Goal: Communication & Community: Answer question/provide support

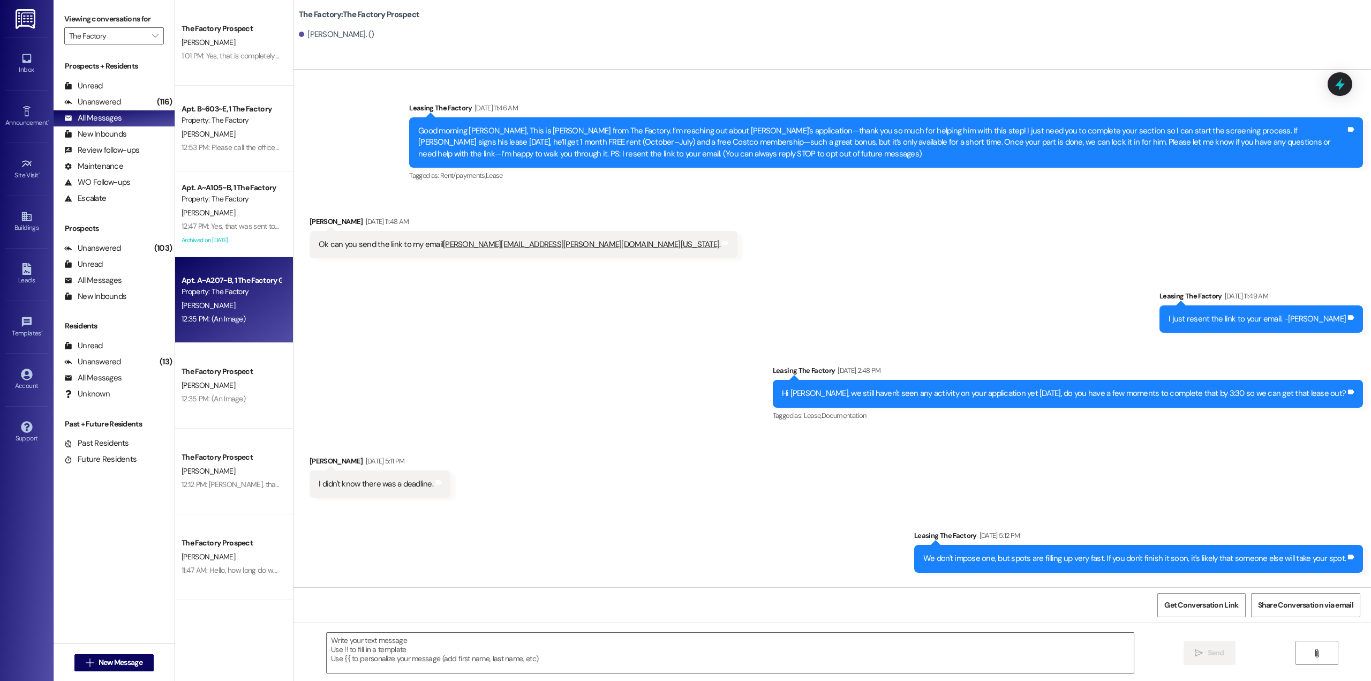
scroll to position [1492, 0]
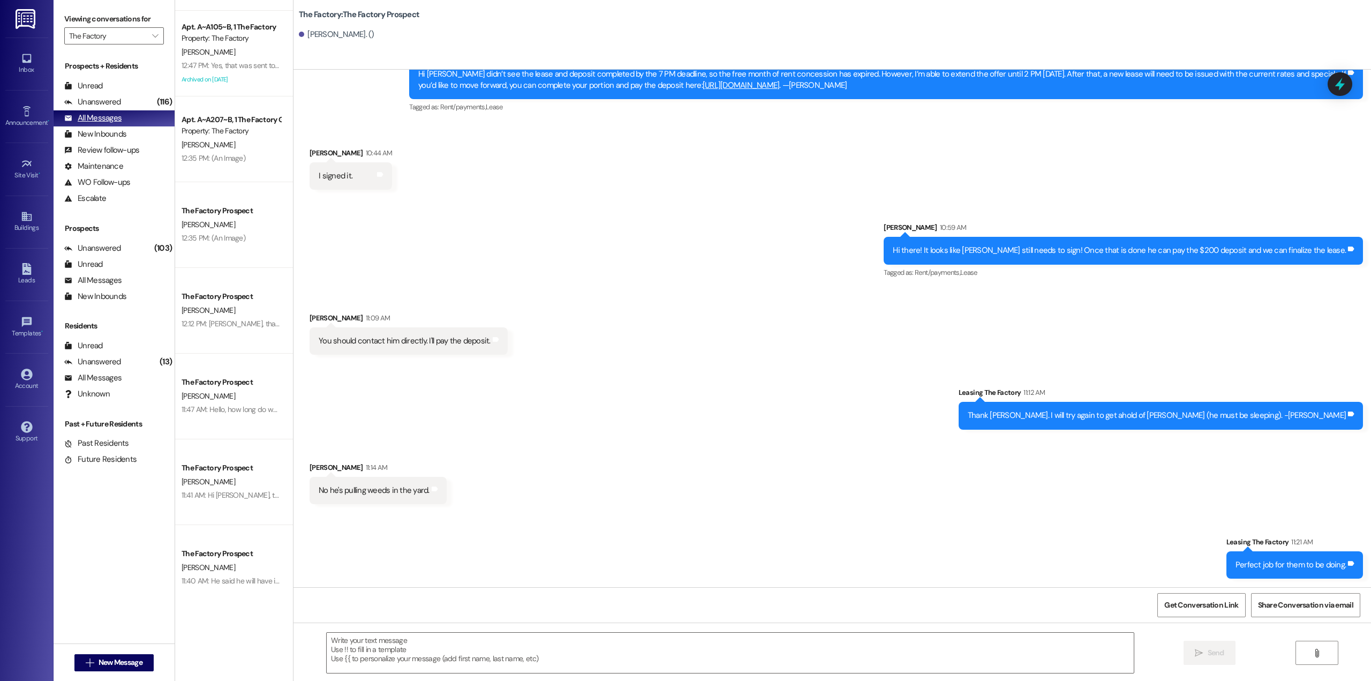
click at [82, 116] on div "All Messages" at bounding box center [92, 118] width 57 height 11
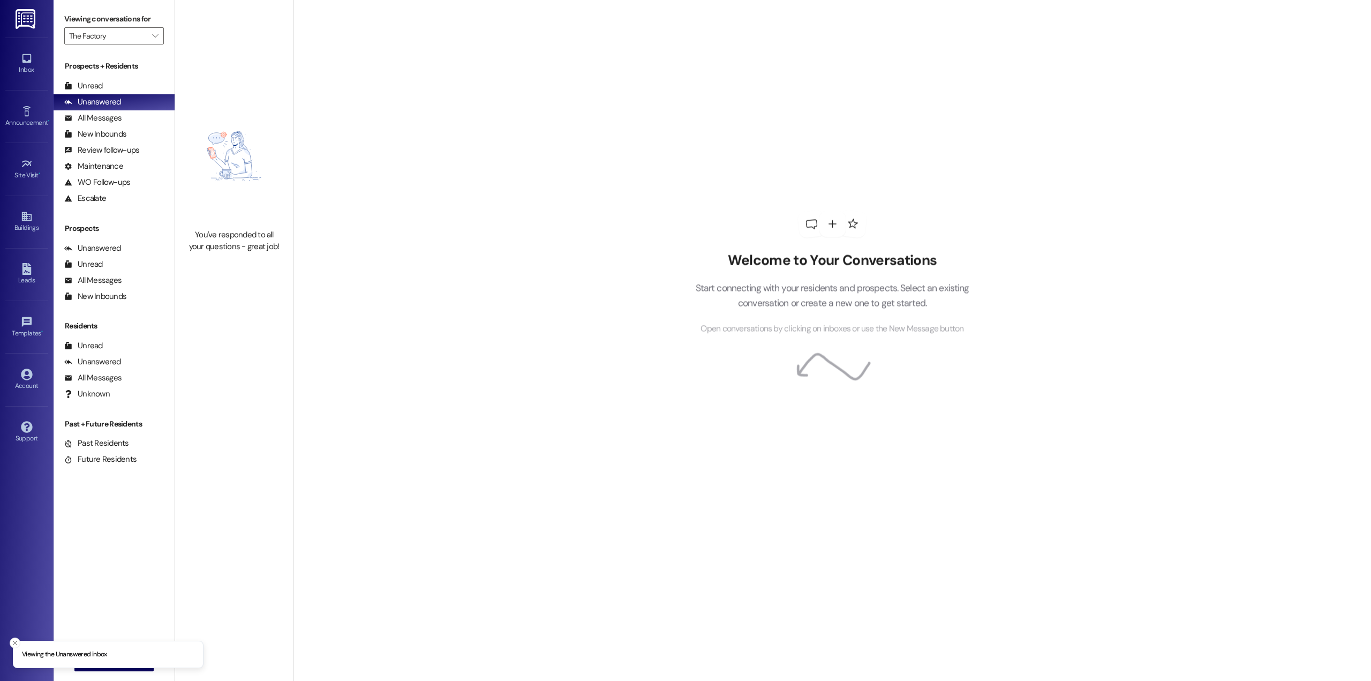
type input "The Factory"
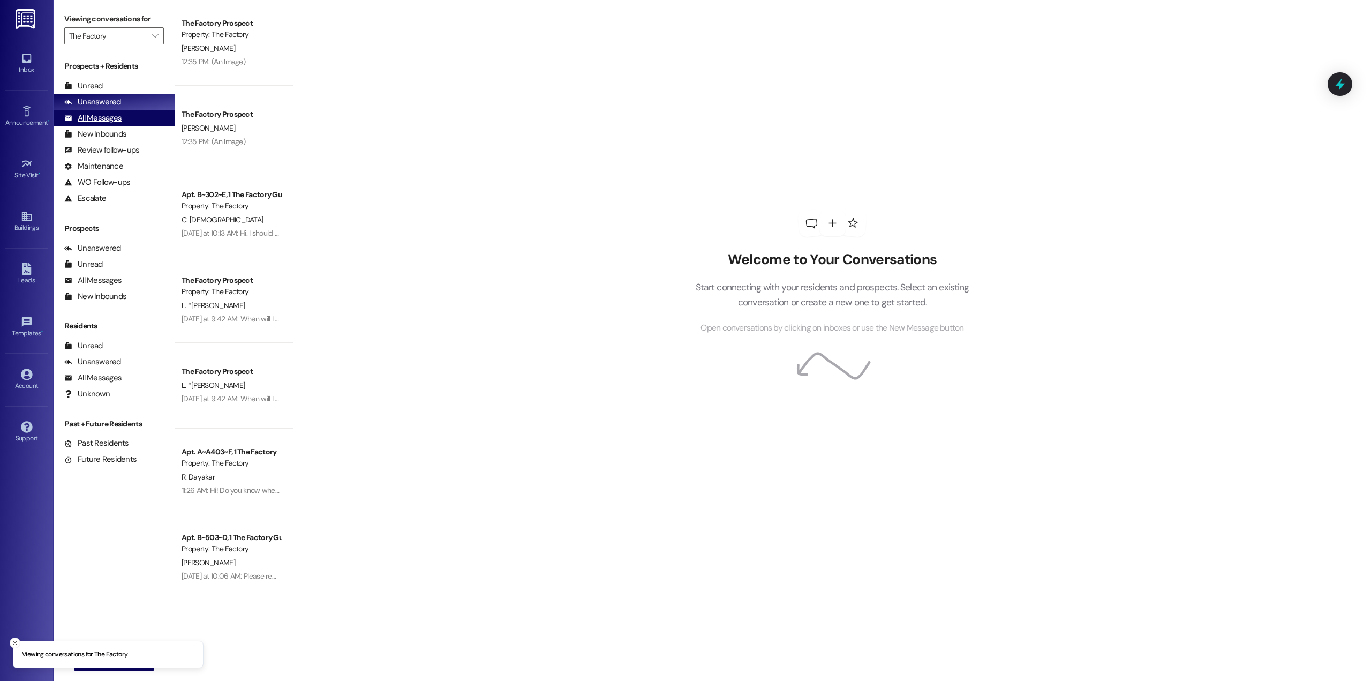
click at [116, 122] on div "All Messages" at bounding box center [92, 118] width 57 height 11
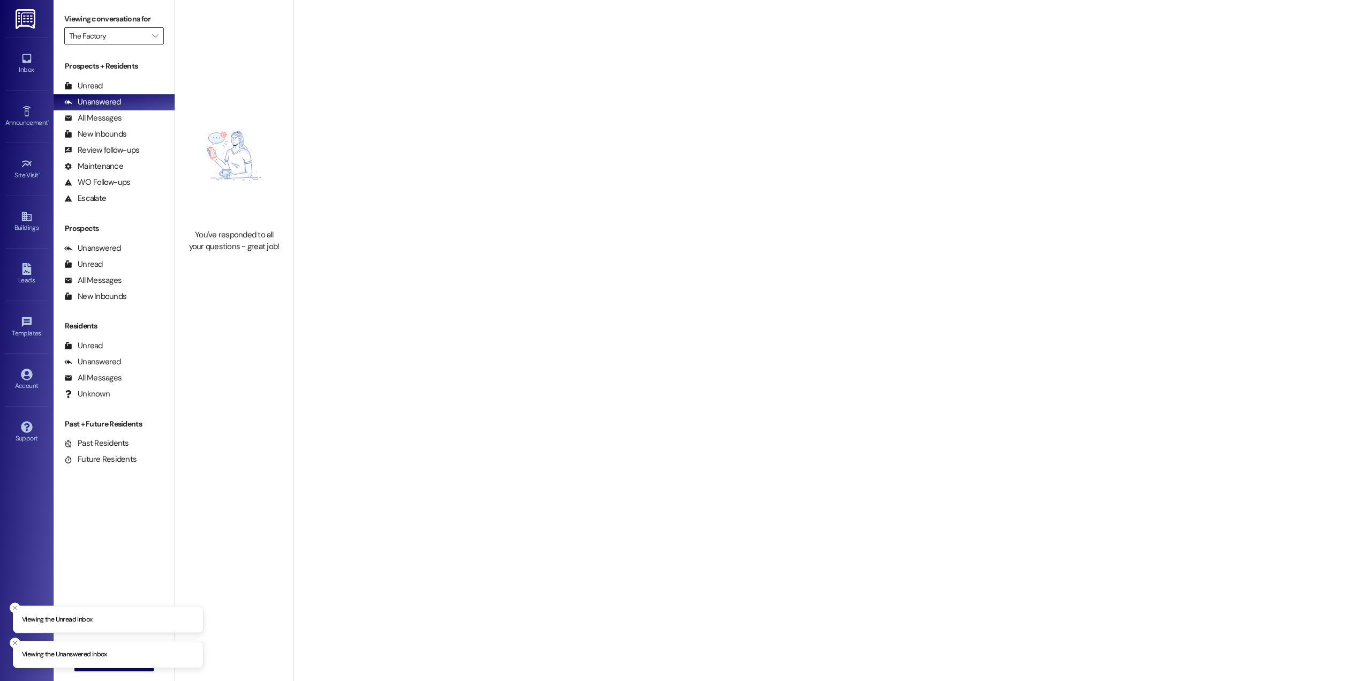
type input "The Factory"
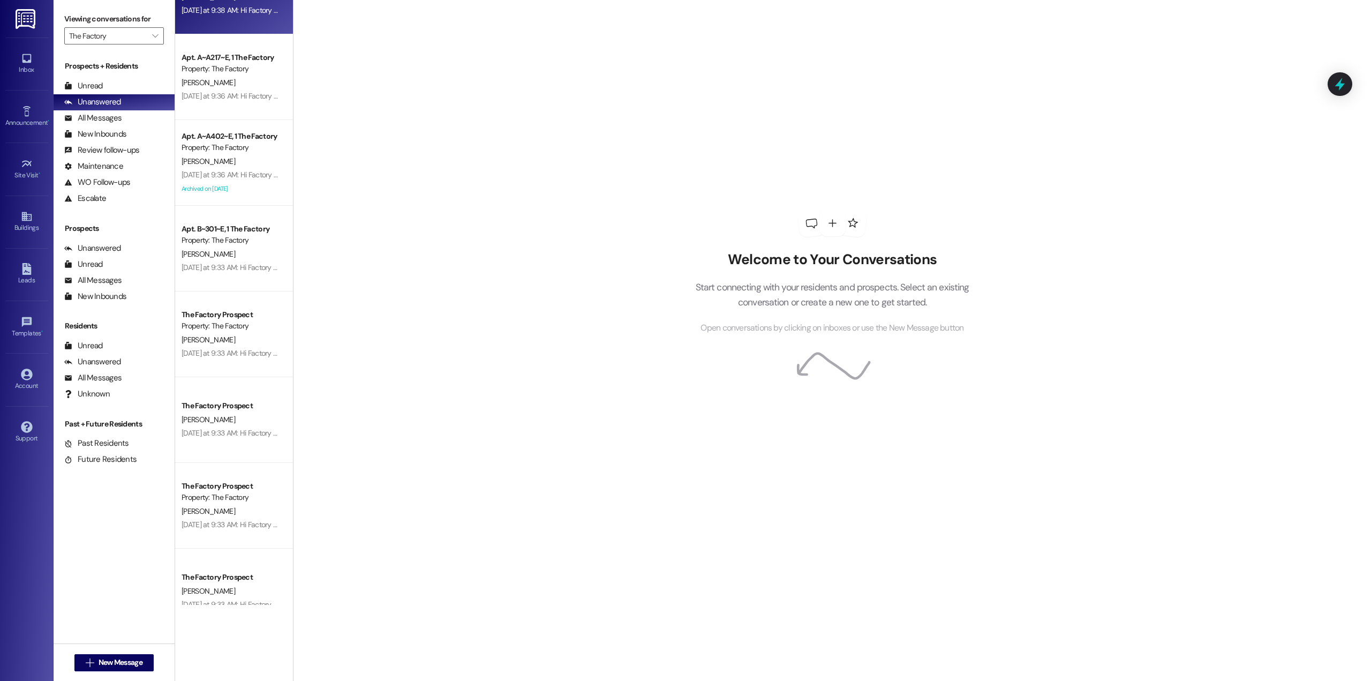
scroll to position [1768, 0]
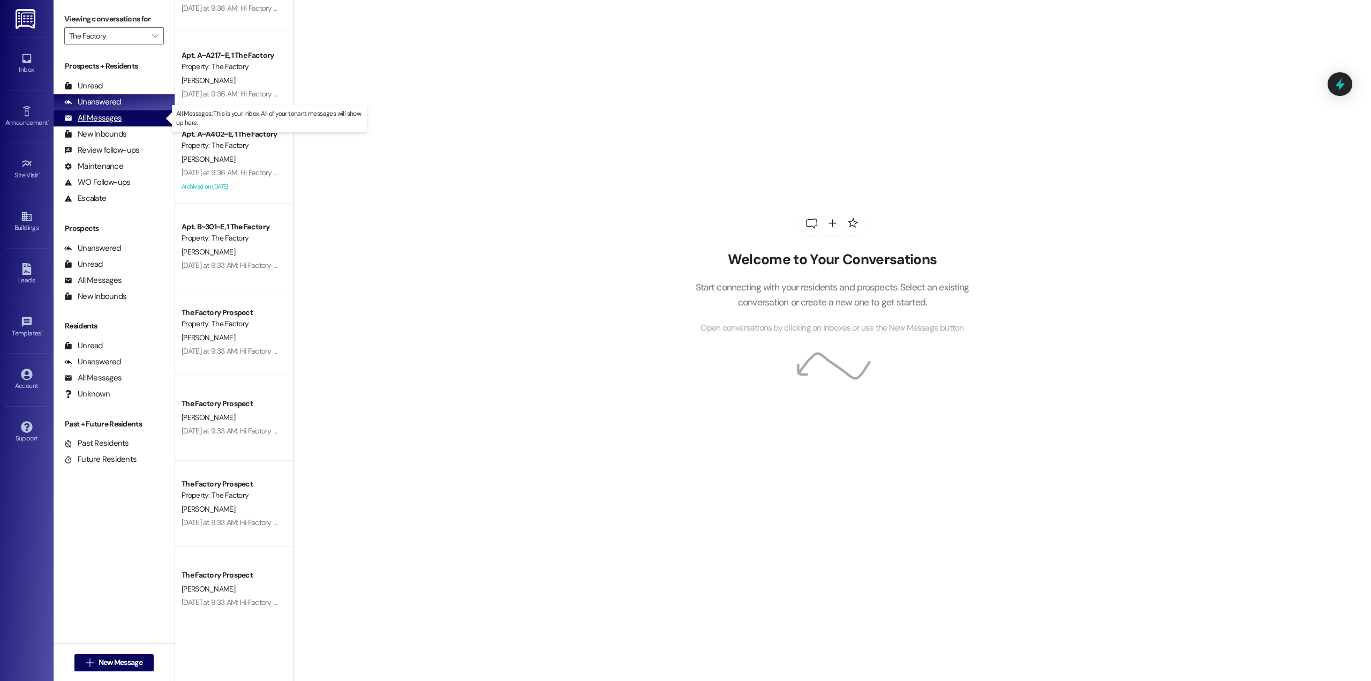
click at [120, 118] on div "All Messages" at bounding box center [92, 118] width 57 height 11
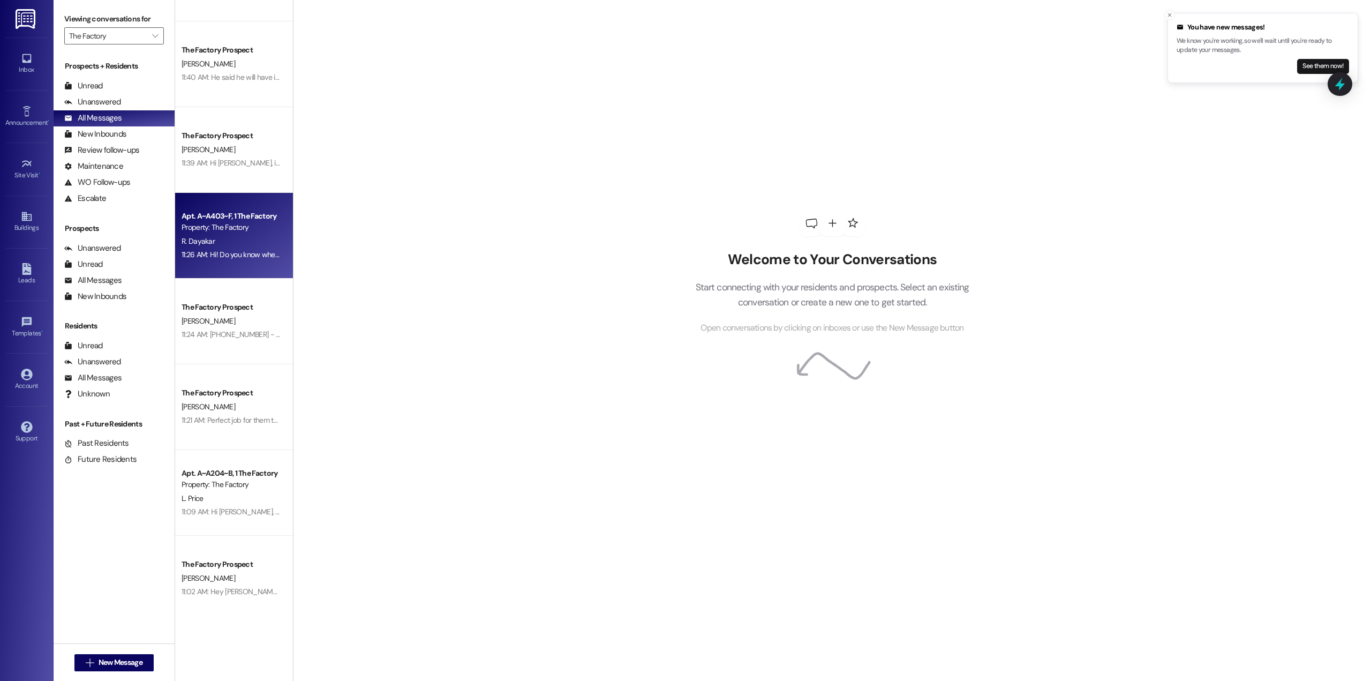
scroll to position [804, 0]
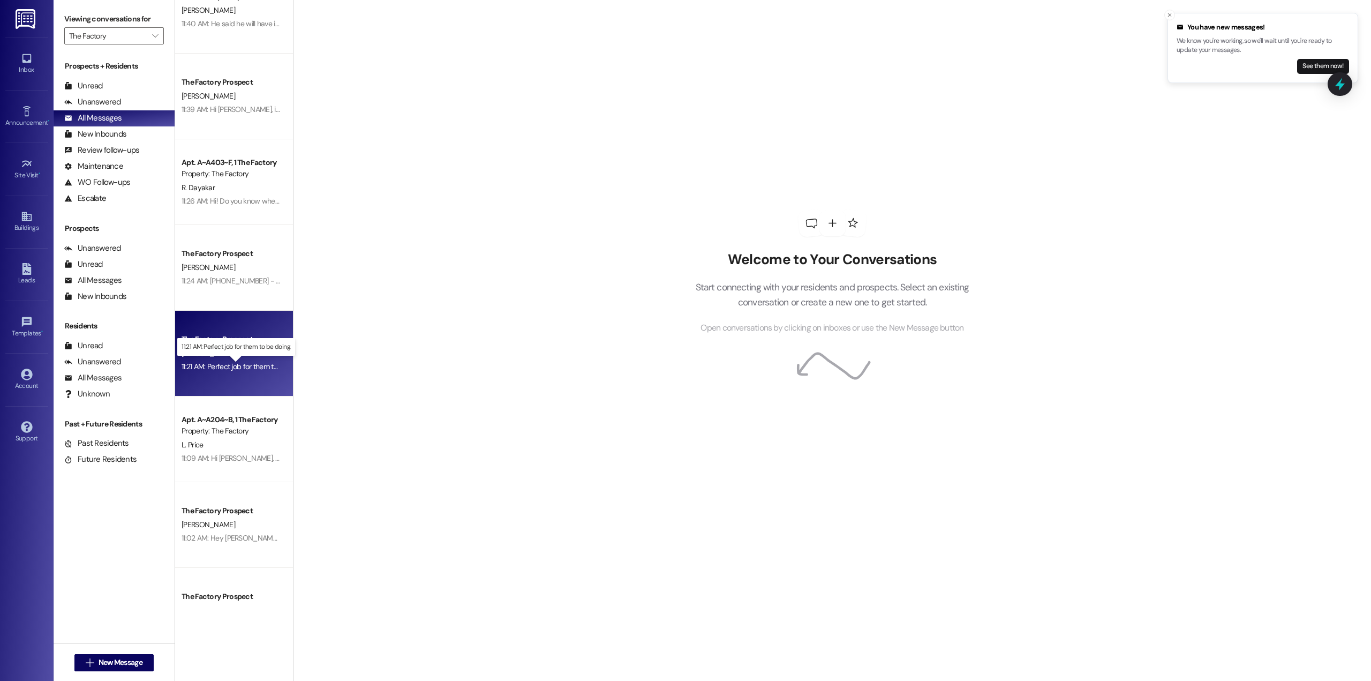
click at [234, 364] on div "11:21 AM: Perfect job for them to be doing. 11:21 AM: Perfect job for them to b…" at bounding box center [245, 367] width 126 height 10
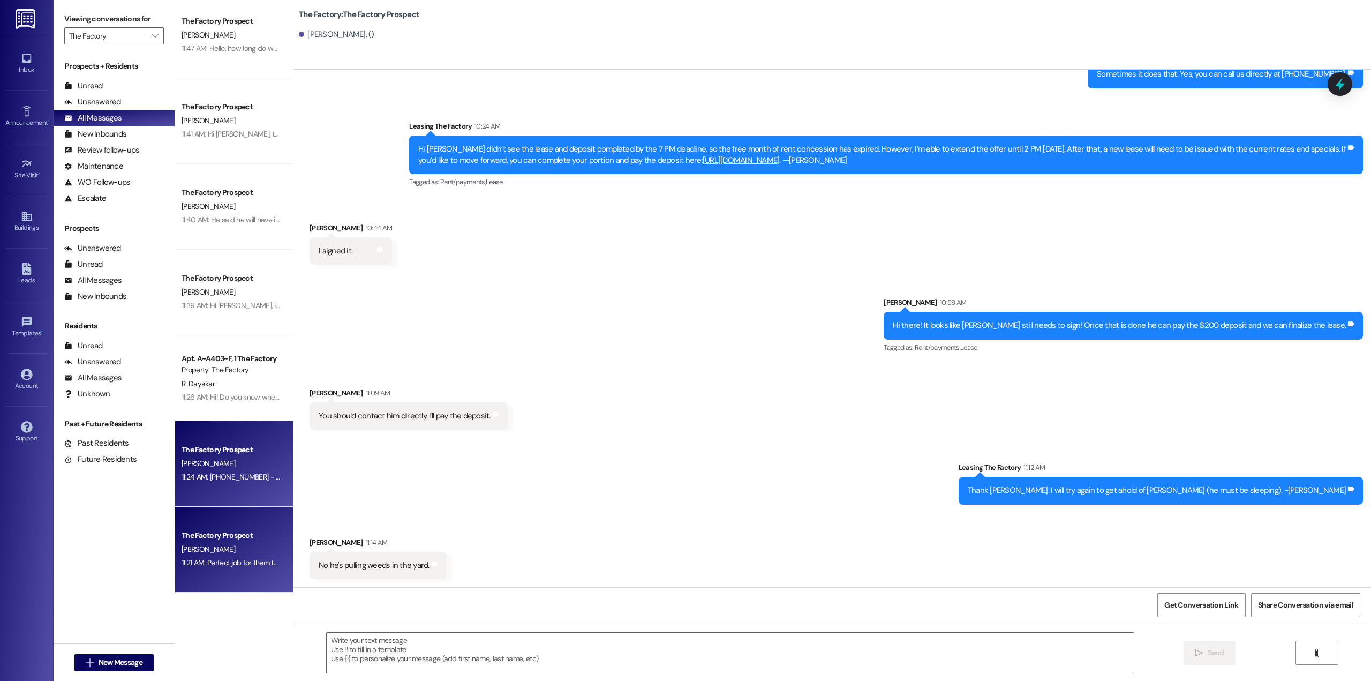
scroll to position [589, 0]
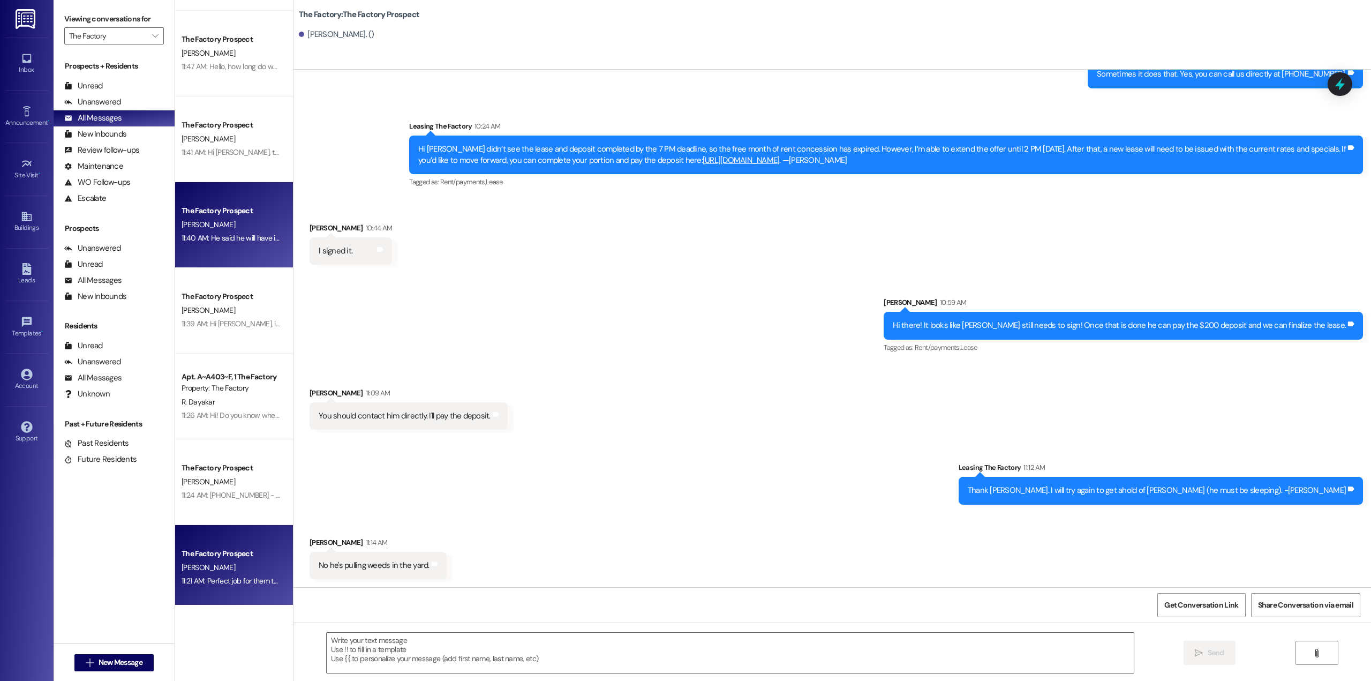
click at [242, 246] on div "The Factory Prospect [PERSON_NAME] 11:40 AM: He said he will have it signed by …" at bounding box center [234, 225] width 118 height 86
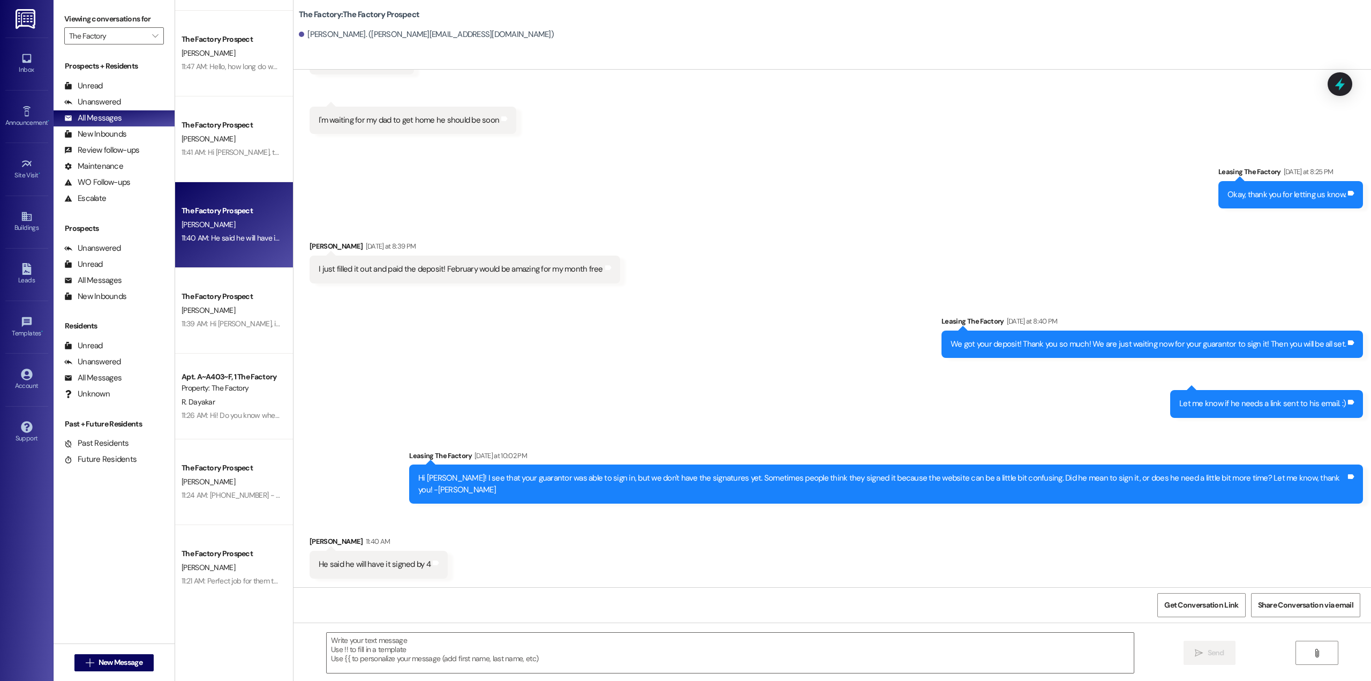
scroll to position [499, 0]
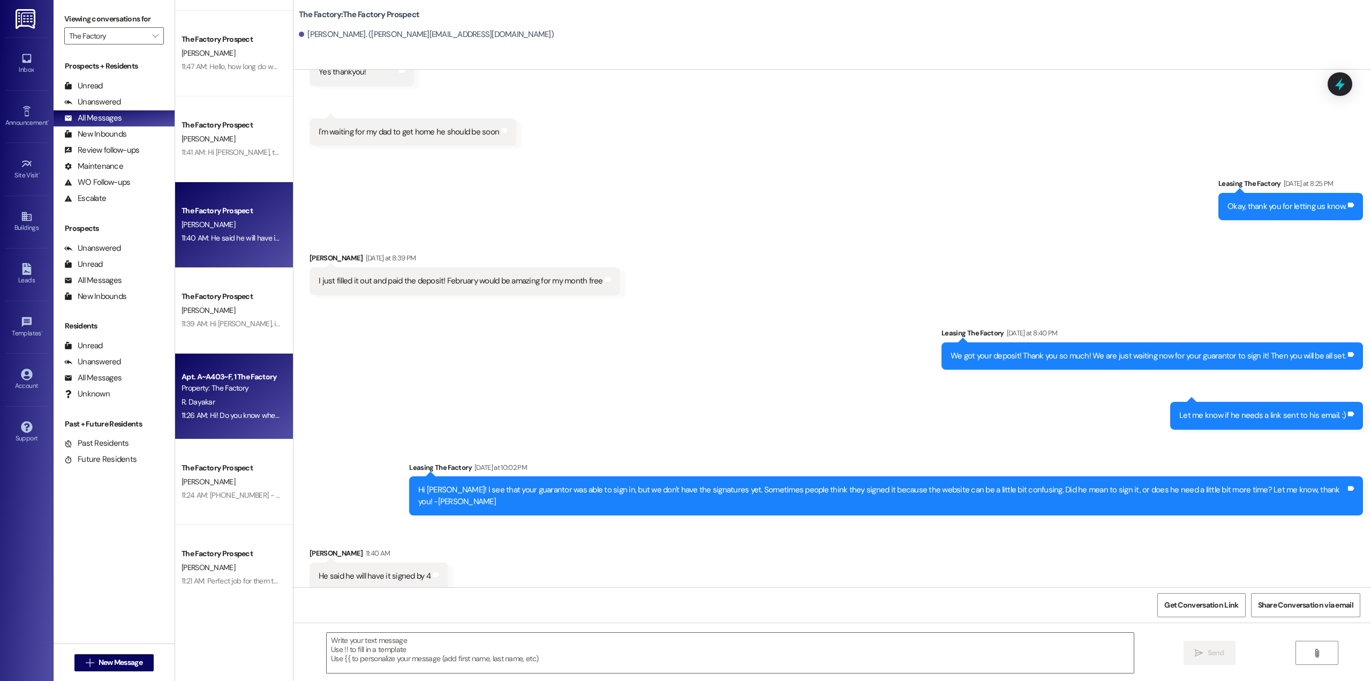
drag, startPoint x: 233, startPoint y: 408, endPoint x: 226, endPoint y: 429, distance: 22.2
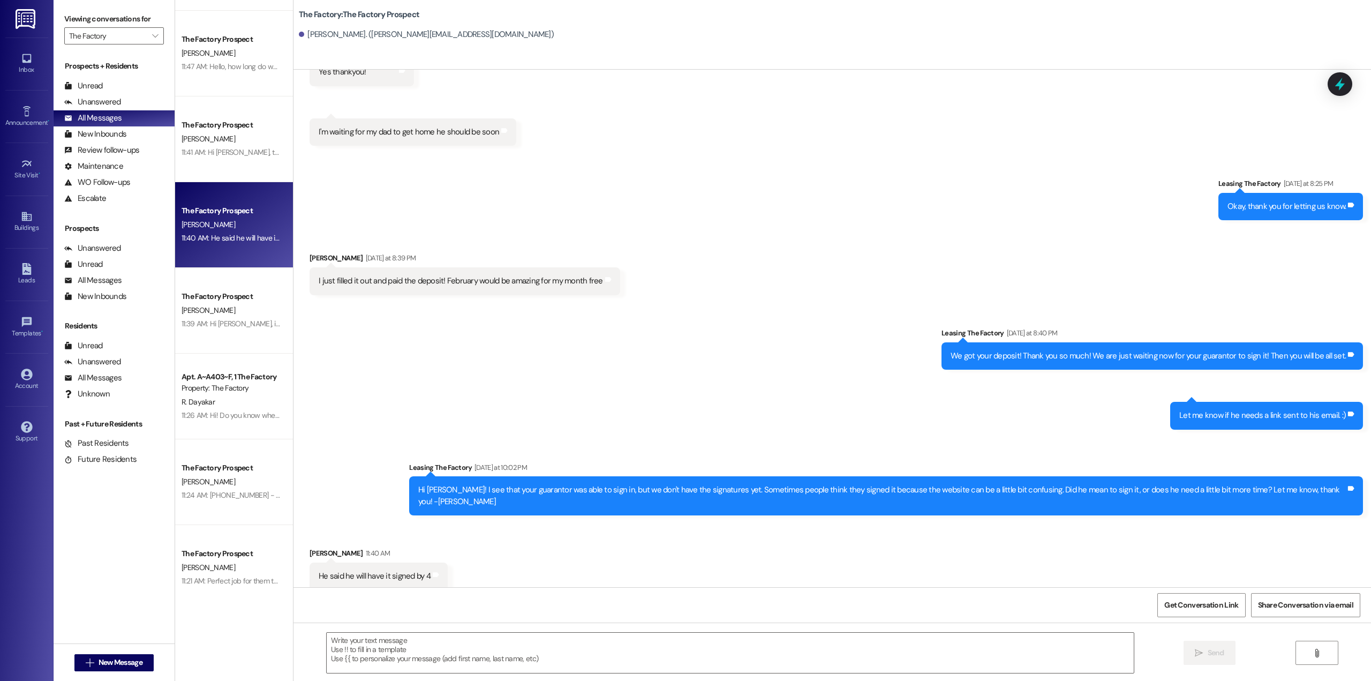
drag, startPoint x: 226, startPoint y: 429, endPoint x: 383, endPoint y: 371, distance: 167.5
click at [400, 353] on div "Sent via SMS Leasing The Factory [DATE] at 8:40 PM We got your deposit! Thank y…" at bounding box center [833, 413] width 1078 height 221
click at [217, 566] on div "[PERSON_NAME]" at bounding box center [231, 567] width 101 height 13
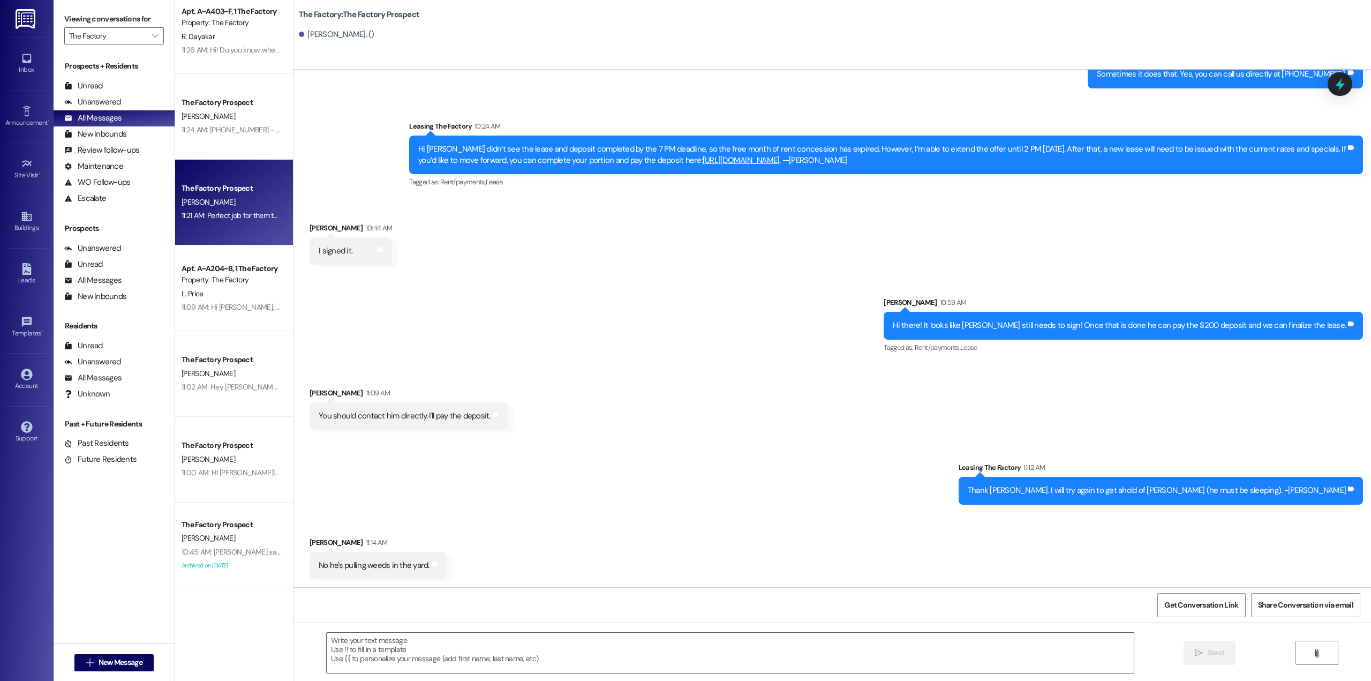
scroll to position [964, 0]
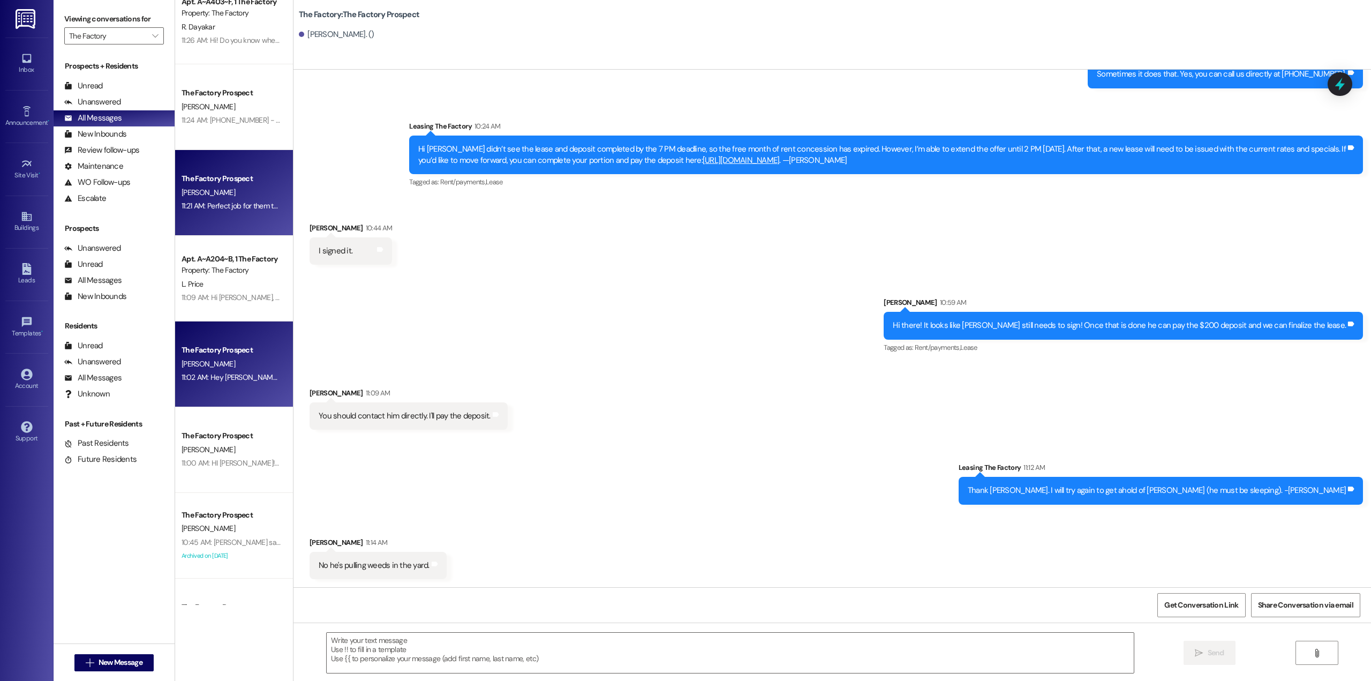
click at [228, 369] on div "[PERSON_NAME]" at bounding box center [231, 363] width 101 height 13
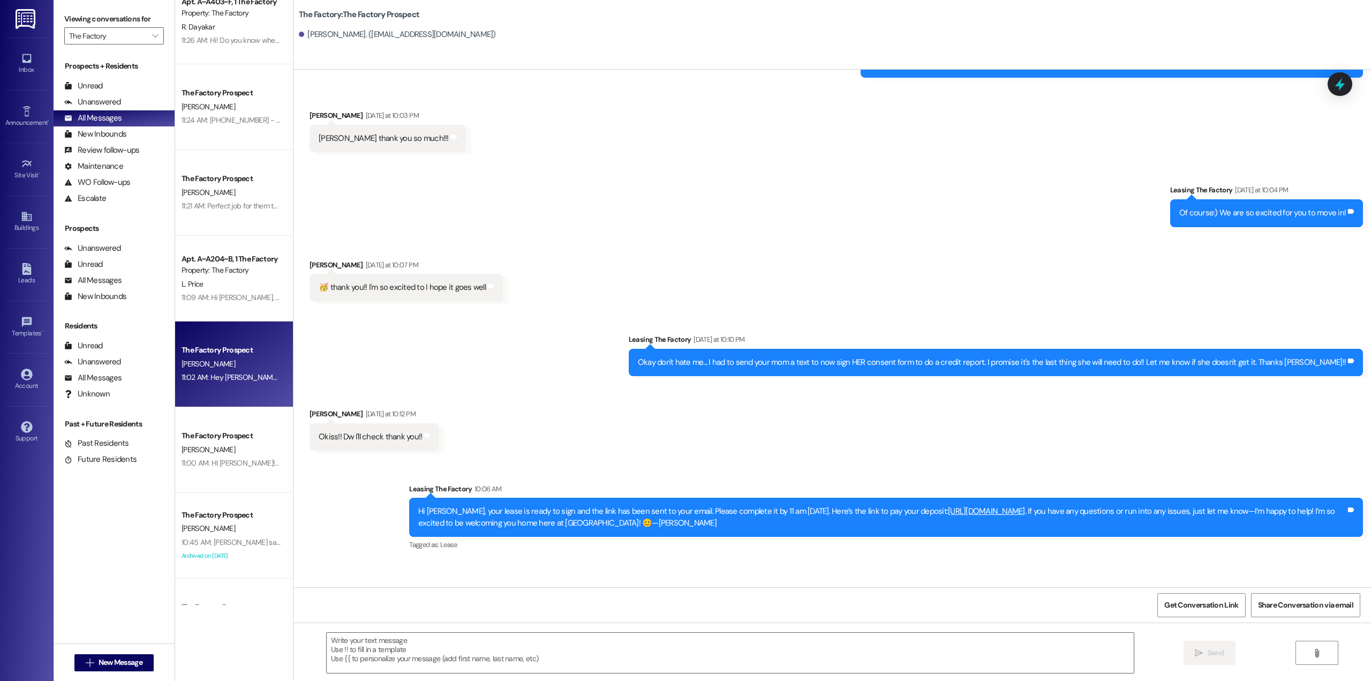
scroll to position [1101, 0]
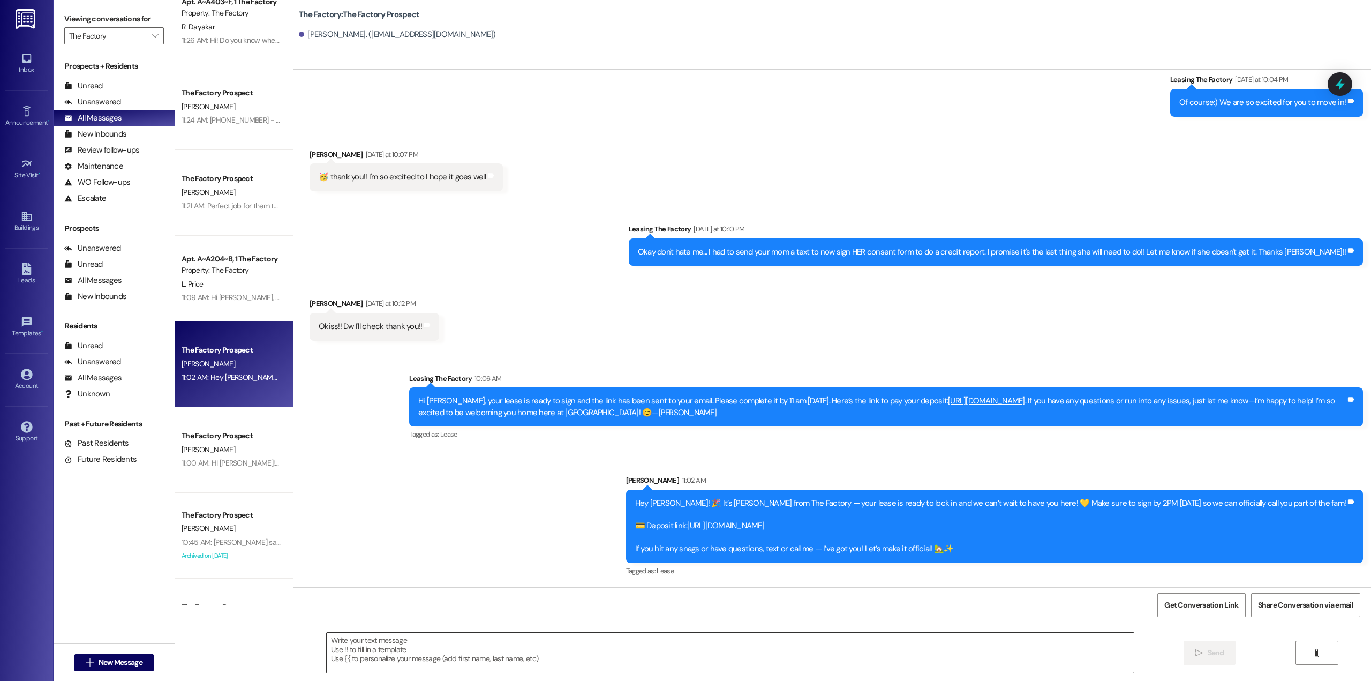
click at [737, 641] on textarea at bounding box center [730, 653] width 807 height 40
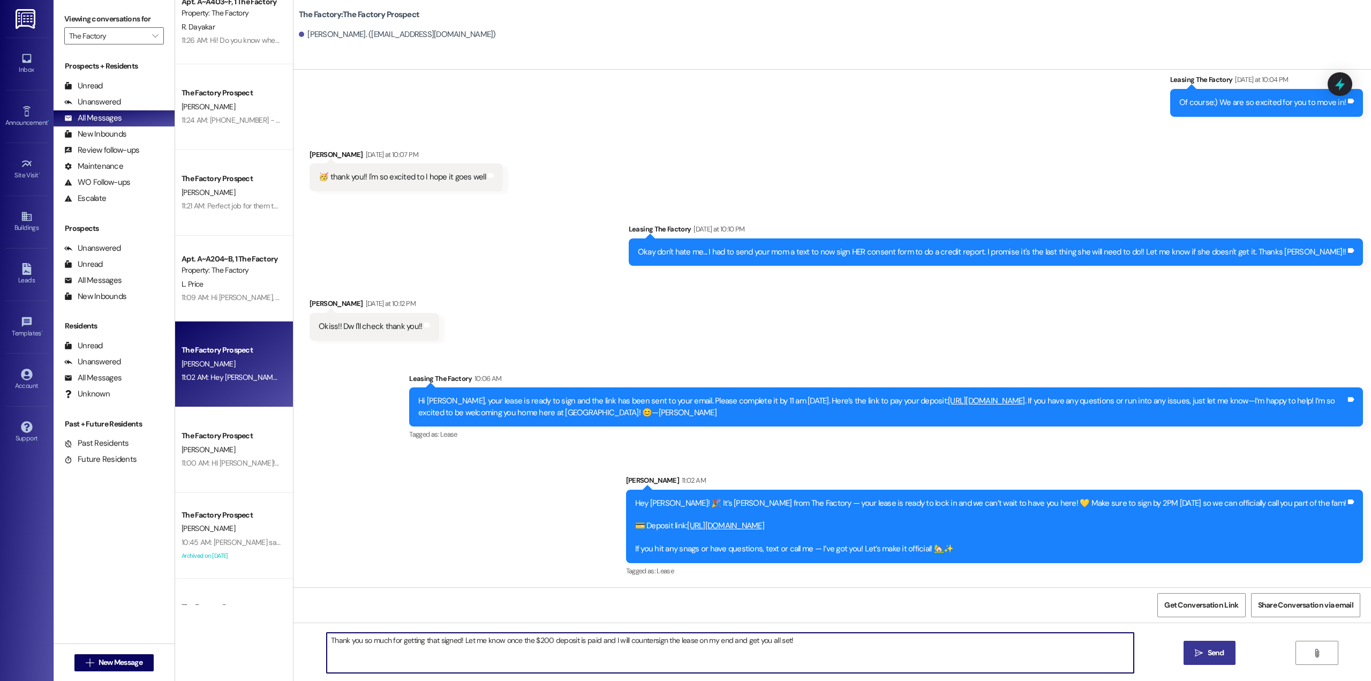
type textarea "Thank you so much for getting that signed! Let me know once the $200 deposit is…"
click at [1220, 651] on span "Send" at bounding box center [1216, 652] width 17 height 11
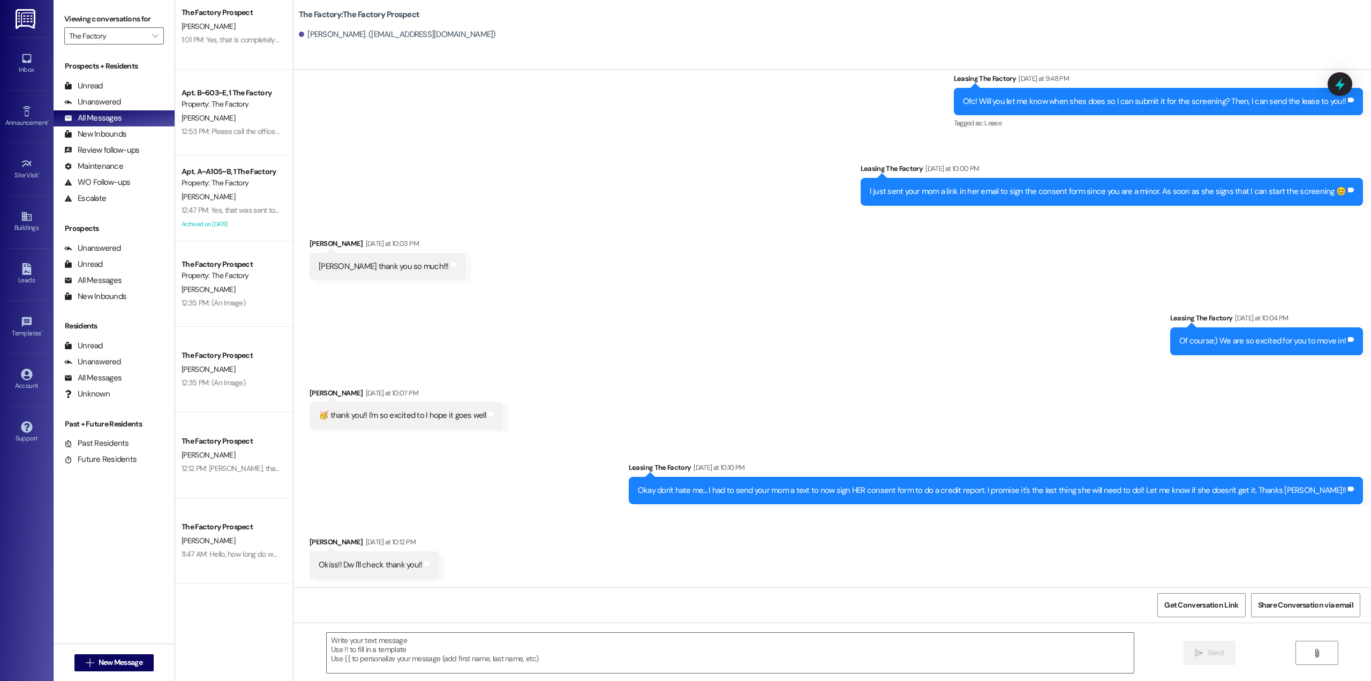
scroll to position [0, 0]
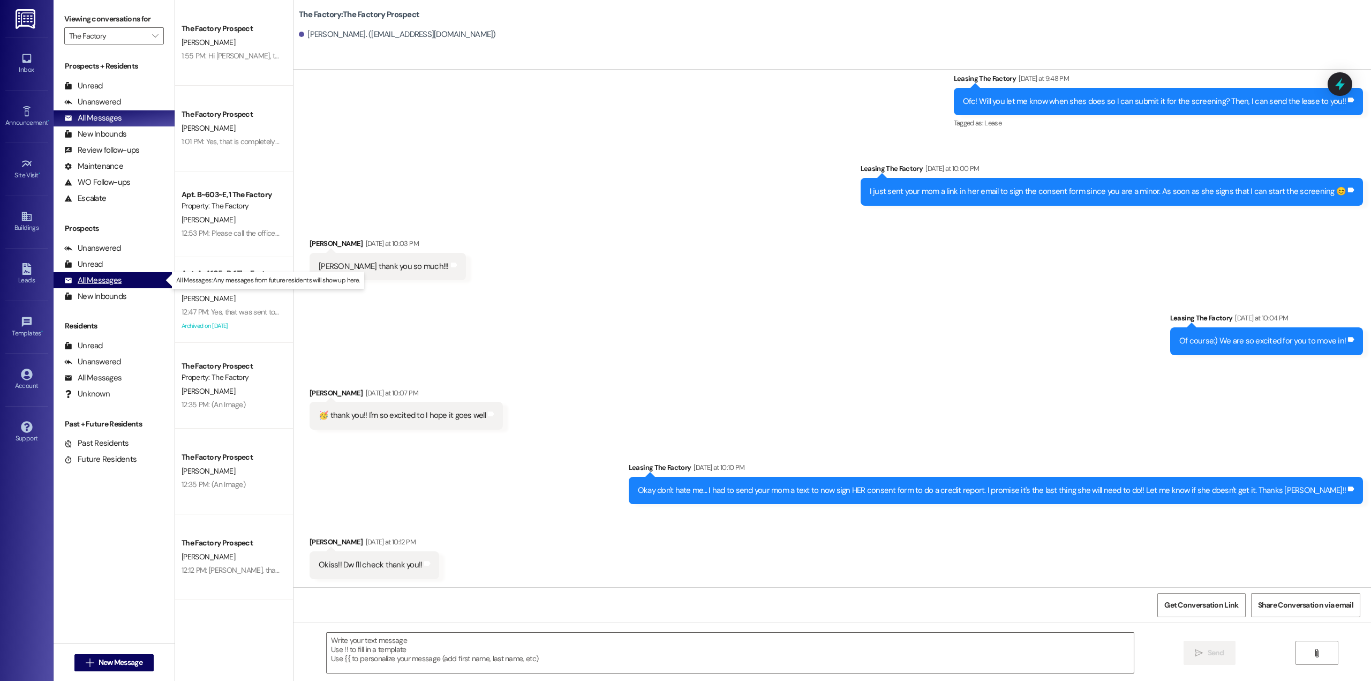
click at [103, 280] on div "All Messages" at bounding box center [92, 280] width 57 height 11
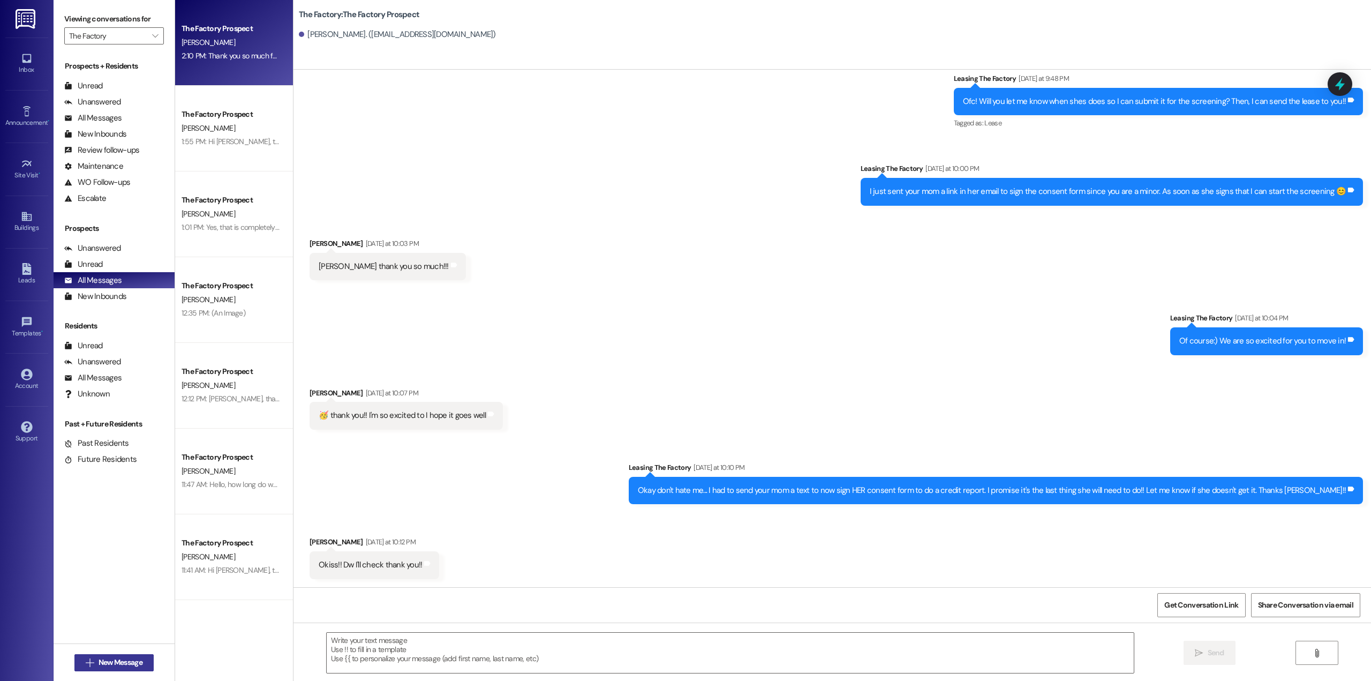
click at [125, 662] on span "New Message" at bounding box center [121, 662] width 44 height 11
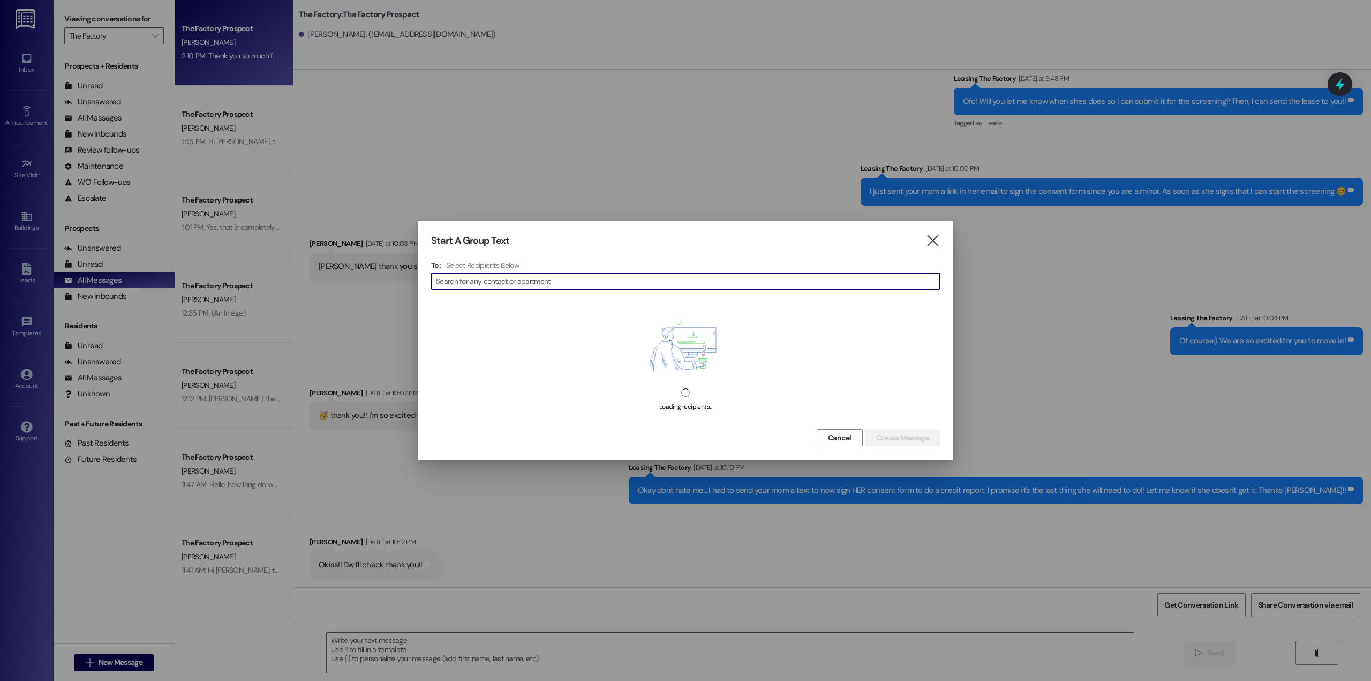
click at [604, 286] on input at bounding box center [688, 281] width 504 height 15
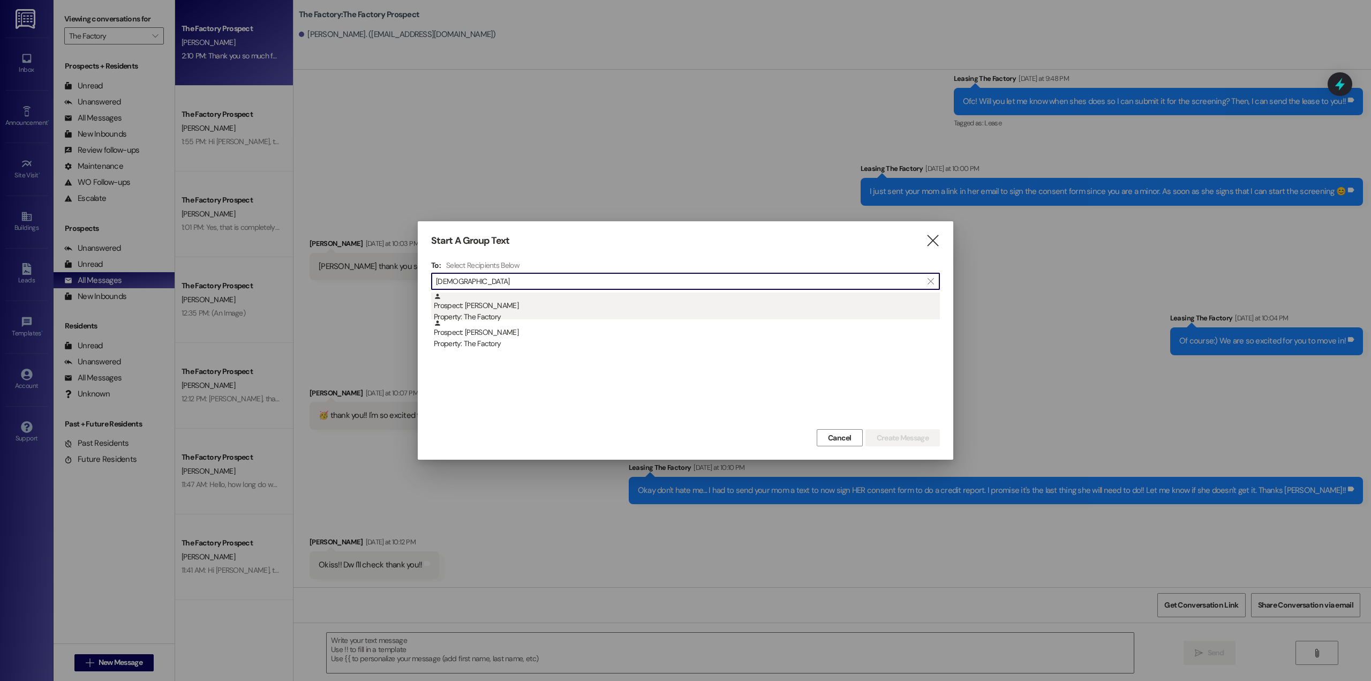
type input "[DEMOGRAPHIC_DATA]"
click at [512, 308] on div "Prospect: [PERSON_NAME] Property: The Factory" at bounding box center [687, 308] width 506 height 31
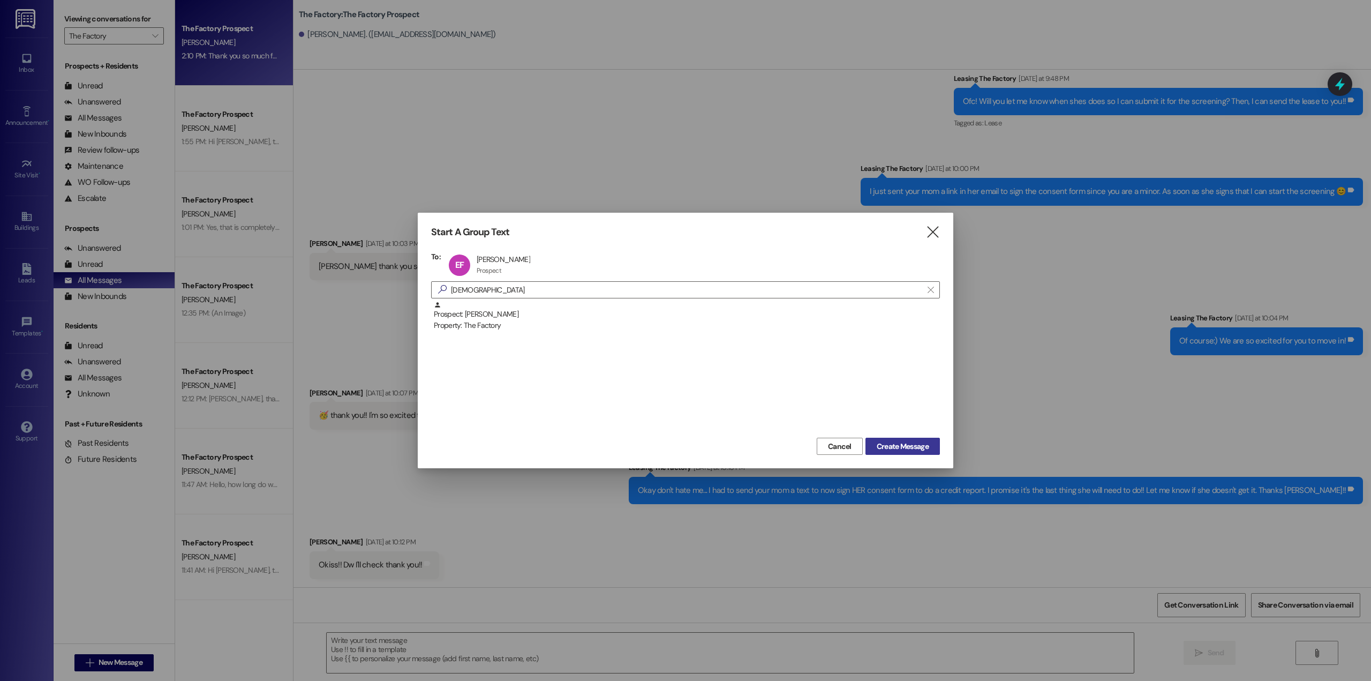
click at [911, 450] on span "Create Message" at bounding box center [903, 446] width 52 height 11
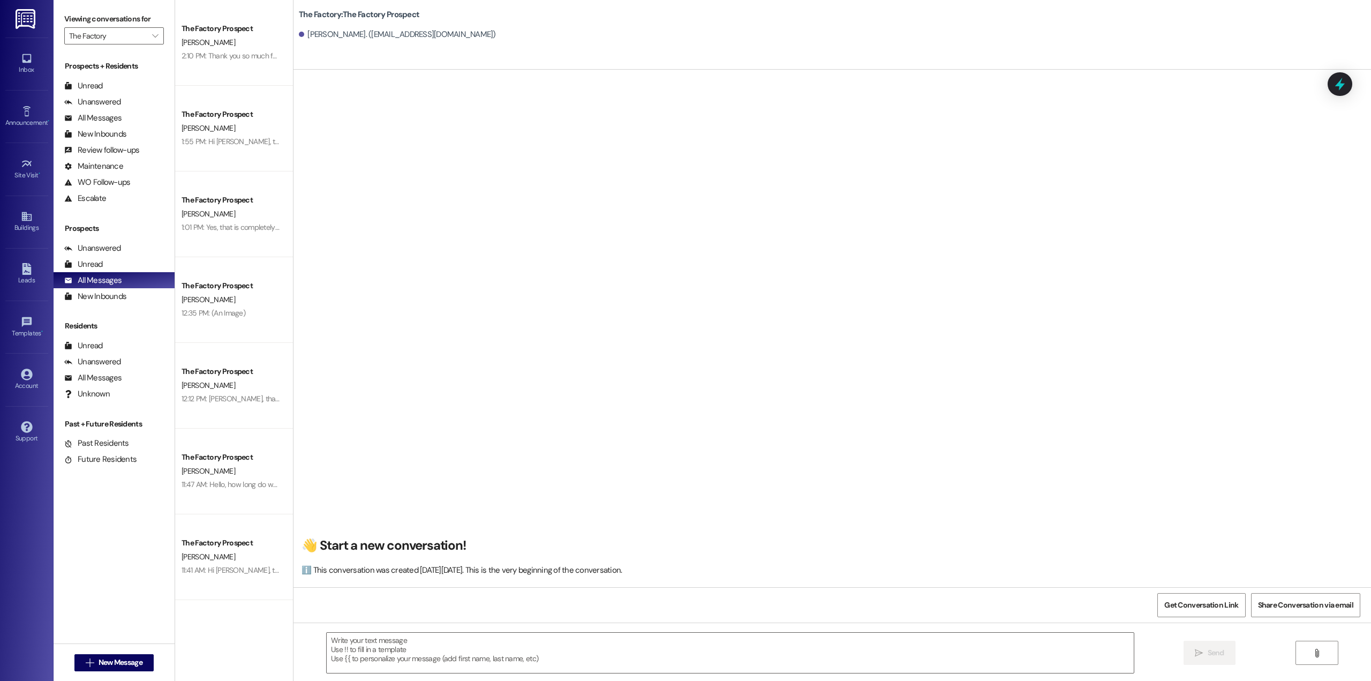
scroll to position [1, 0]
click at [470, 646] on textarea at bounding box center [730, 653] width 807 height 40
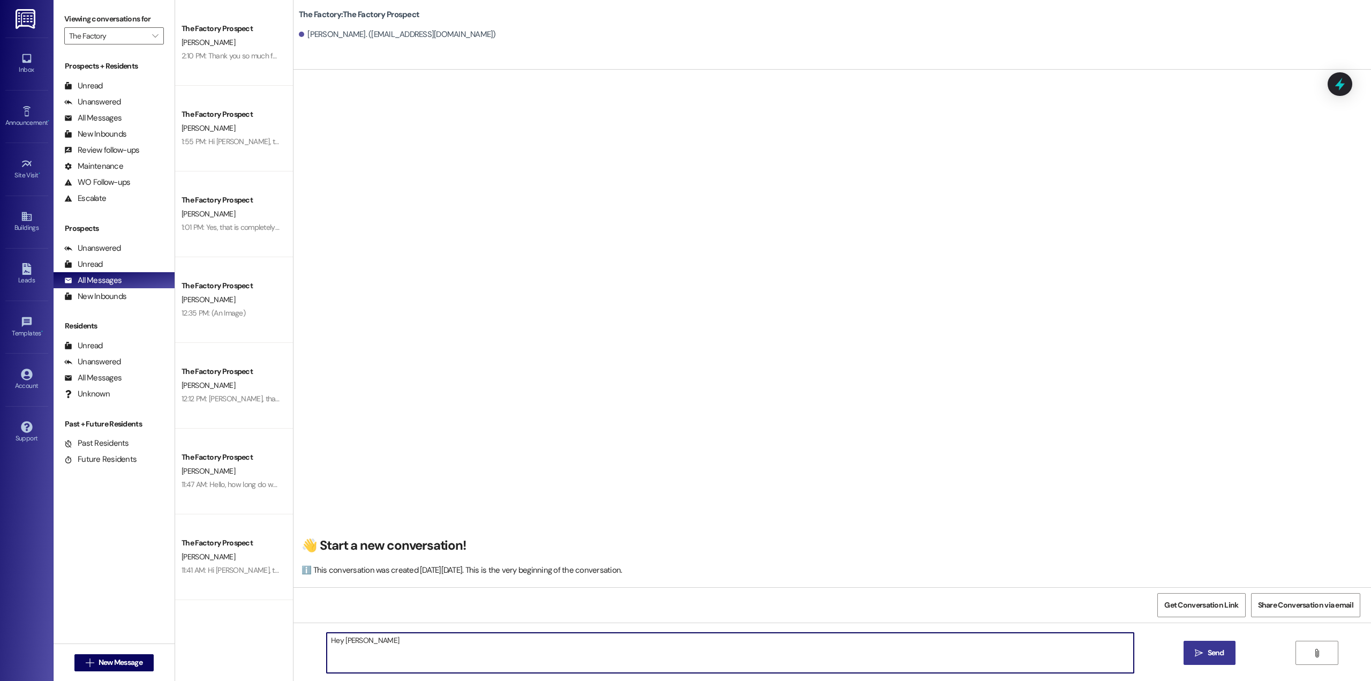
type textarea "Hey [PERSON_NAME]"
